Goal: Transaction & Acquisition: Subscribe to service/newsletter

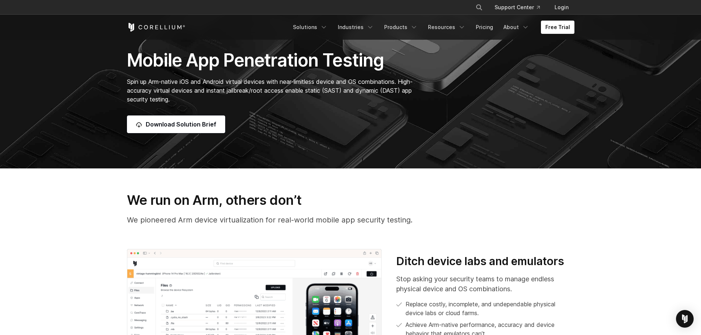
scroll to position [258, 0]
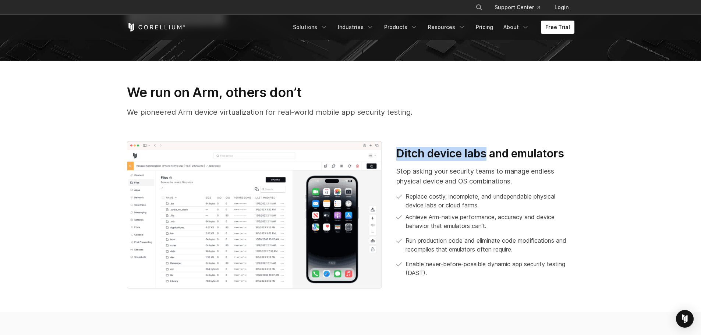
drag, startPoint x: 392, startPoint y: 153, endPoint x: 490, endPoint y: 158, distance: 98.1
click at [490, 158] on div "Ditch device labs and emulators Stop asking your security teams to manage endle…" at bounding box center [485, 215] width 193 height 137
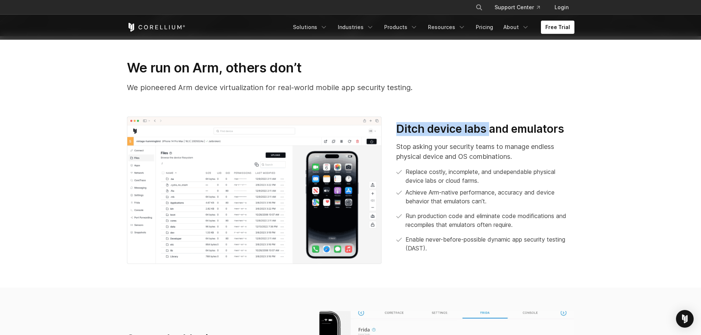
scroll to position [294, 0]
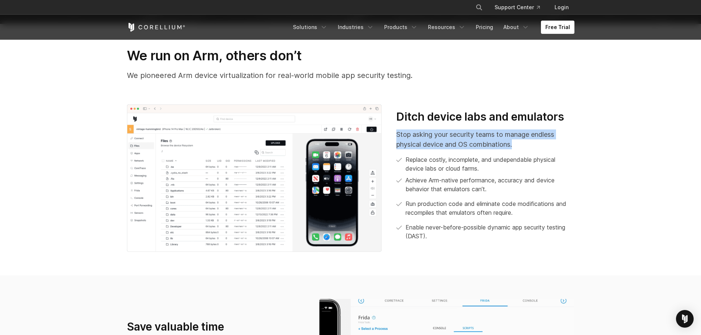
drag, startPoint x: 393, startPoint y: 135, endPoint x: 520, endPoint y: 149, distance: 127.5
click at [520, 149] on div "Ditch device labs and emulators Stop asking your security teams to manage endle…" at bounding box center [485, 178] width 193 height 137
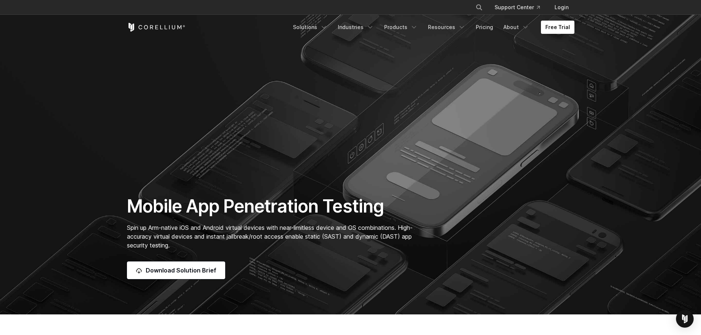
scroll to position [0, 0]
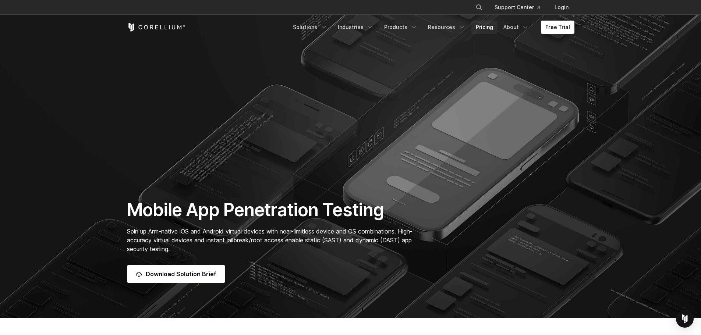
click at [483, 27] on link "Pricing" at bounding box center [485, 27] width 26 height 13
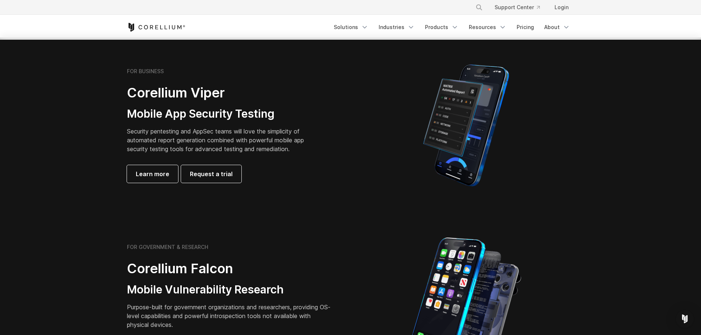
scroll to position [110, 0]
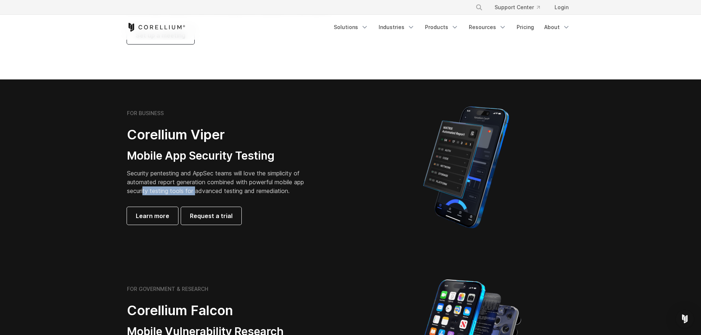
drag, startPoint x: 149, startPoint y: 191, endPoint x: 197, endPoint y: 190, distance: 47.1
click at [197, 190] on p "Security pentesting and AppSec teams will love the simplicity of automated repo…" at bounding box center [221, 182] width 188 height 27
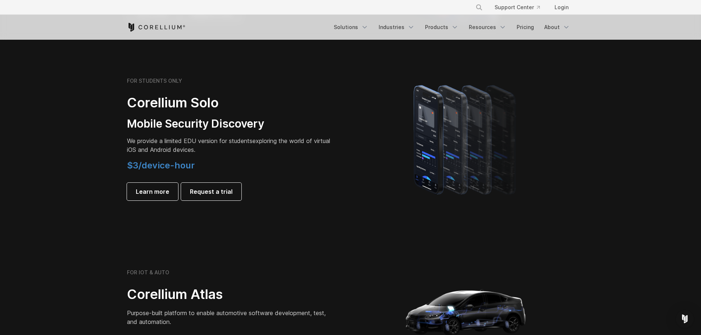
scroll to position [479, 0]
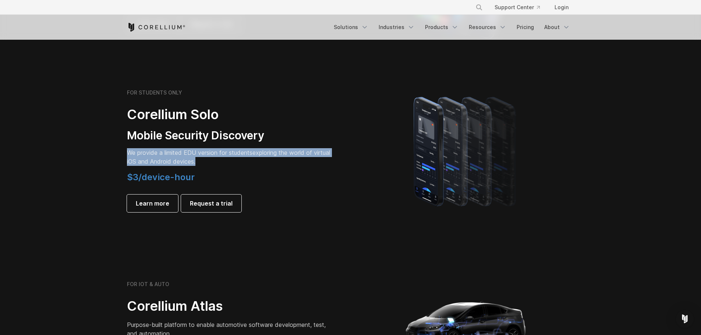
drag, startPoint x: 126, startPoint y: 154, endPoint x: 235, endPoint y: 160, distance: 108.8
click at [235, 160] on div "FOR STUDENTS ONLY Corellium Solo Mobile Security Discovery We provide a limited…" at bounding box center [235, 150] width 231 height 123
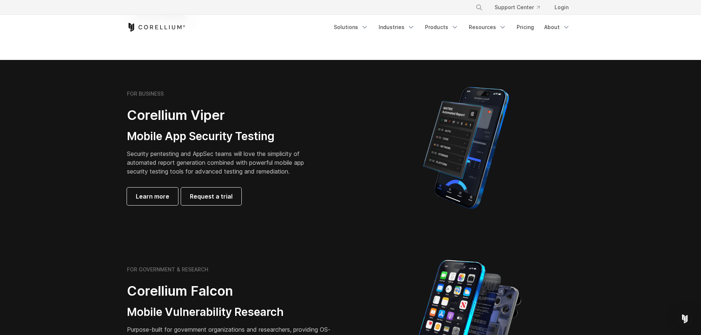
scroll to position [110, 0]
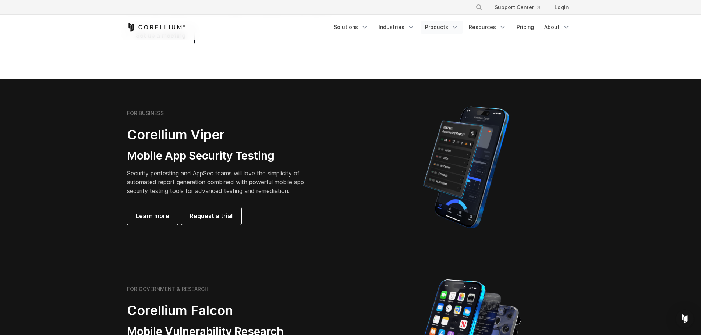
click at [438, 28] on link "Products" at bounding box center [442, 27] width 42 height 13
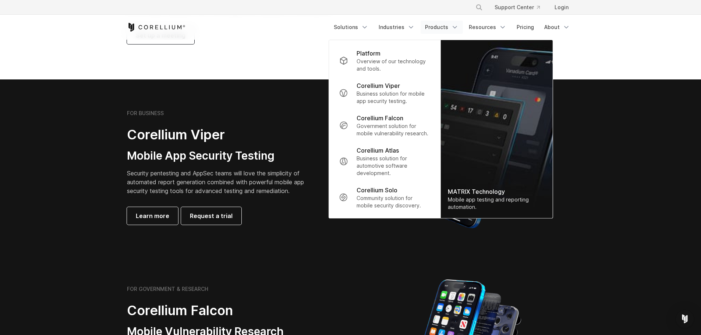
click at [260, 64] on section "Pricing & Trials We provide solutions for businesses, research teams, community…" at bounding box center [350, 4] width 701 height 150
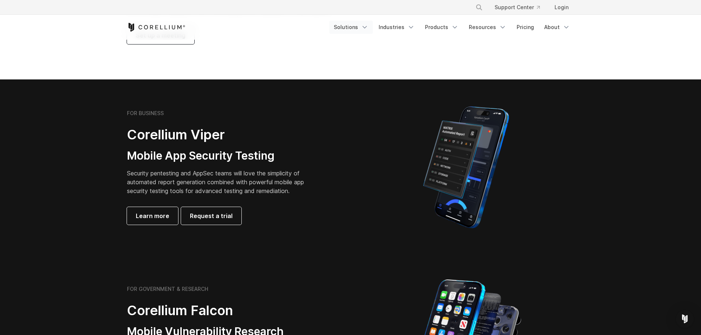
click at [347, 27] on link "Solutions" at bounding box center [350, 27] width 43 height 13
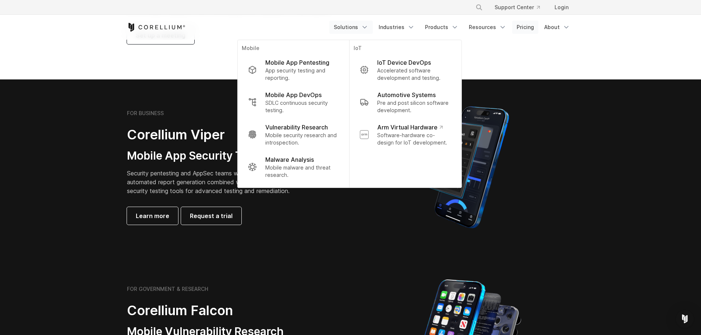
click at [532, 24] on link "Pricing" at bounding box center [525, 27] width 26 height 13
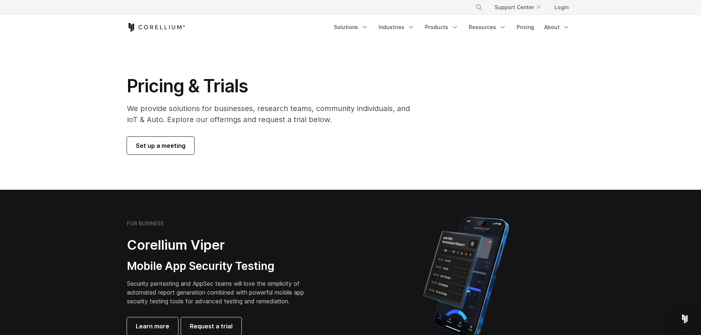
click at [176, 145] on span "Set up a meeting" at bounding box center [161, 145] width 50 height 9
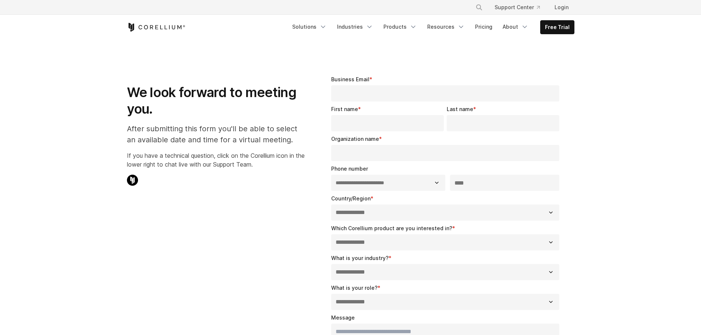
select select "**"
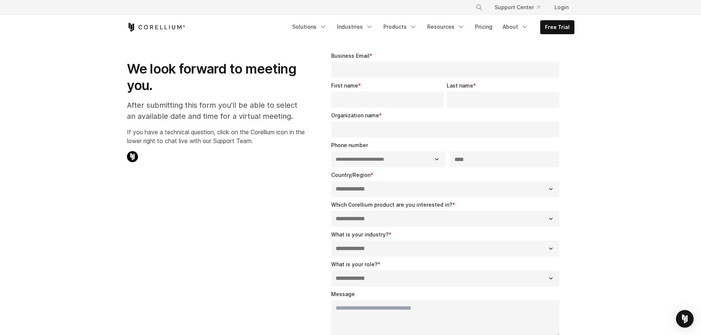
scroll to position [37, 0]
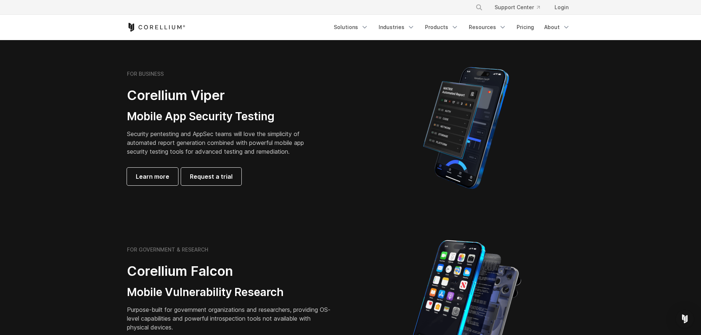
scroll to position [146, 0]
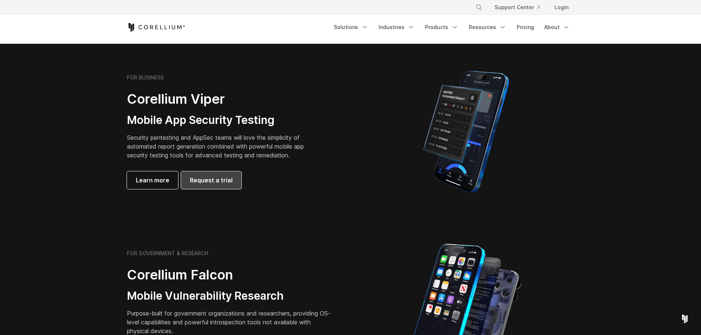
click at [216, 178] on span "Request a trial" at bounding box center [211, 180] width 43 height 9
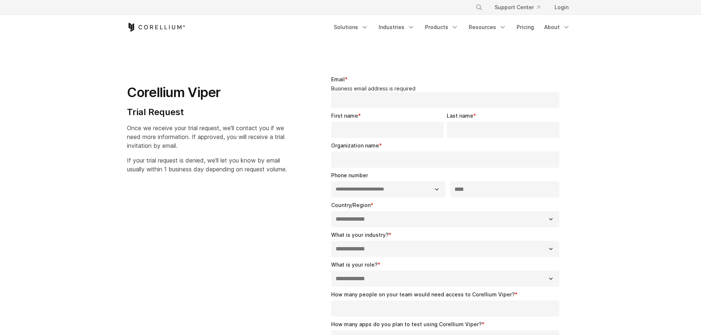
select select "**"
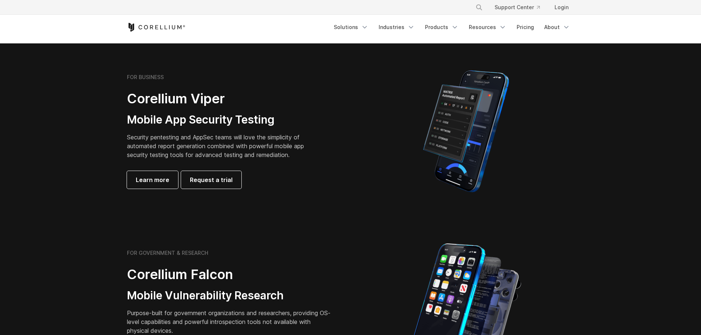
scroll to position [146, 0]
click at [562, 24] on link "About" at bounding box center [557, 27] width 35 height 13
